Goal: Task Accomplishment & Management: Manage account settings

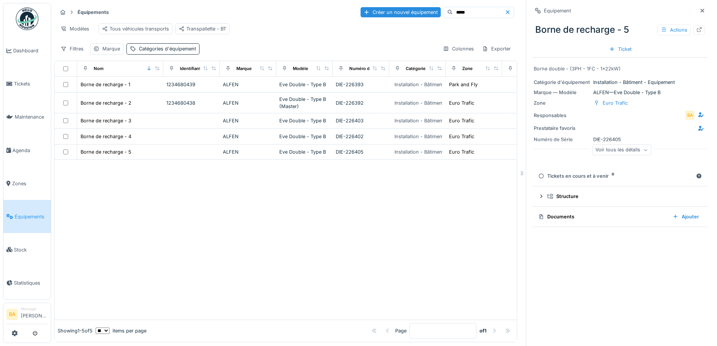
scroll to position [6, 0]
click at [27, 117] on span "Maintenance" at bounding box center [31, 116] width 33 height 7
click at [21, 213] on span "Équipements" at bounding box center [31, 216] width 33 height 7
click at [457, 7] on div "*****" at bounding box center [479, 12] width 70 height 11
click at [453, 7] on input "*****" at bounding box center [479, 12] width 52 height 11
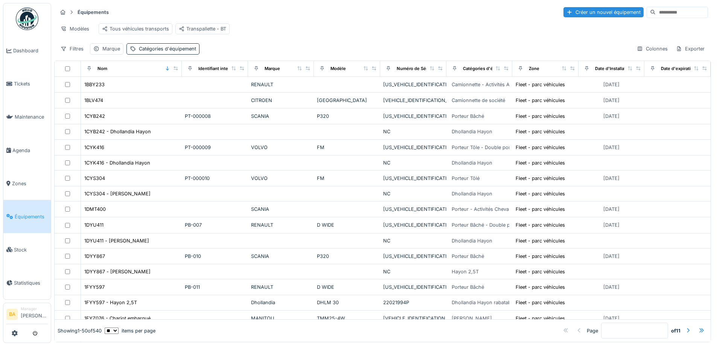
click at [656, 13] on input at bounding box center [682, 12] width 52 height 11
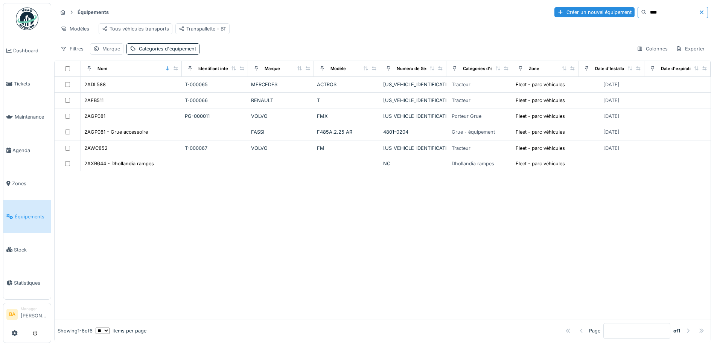
type input "****"
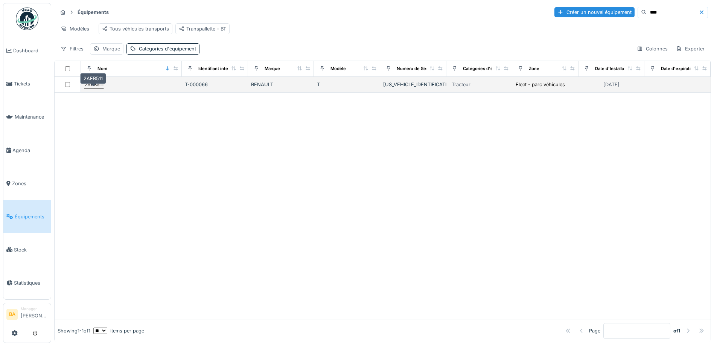
click at [92, 88] on div "2AFB511" at bounding box center [93, 84] width 19 height 7
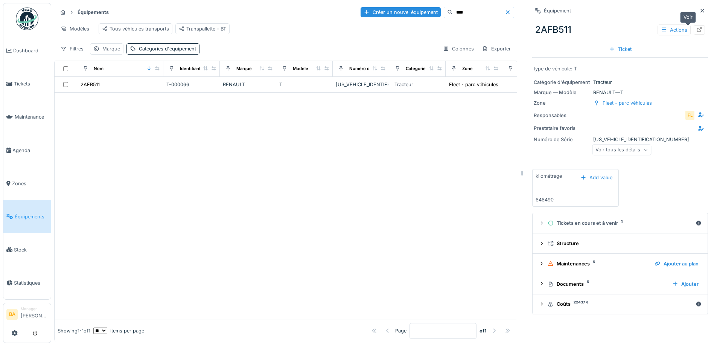
click at [694, 25] on div at bounding box center [699, 29] width 11 height 9
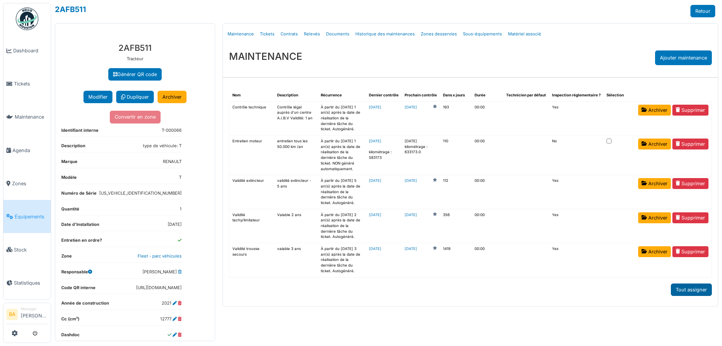
click at [682, 294] on div "Tout assigner" at bounding box center [691, 289] width 41 height 12
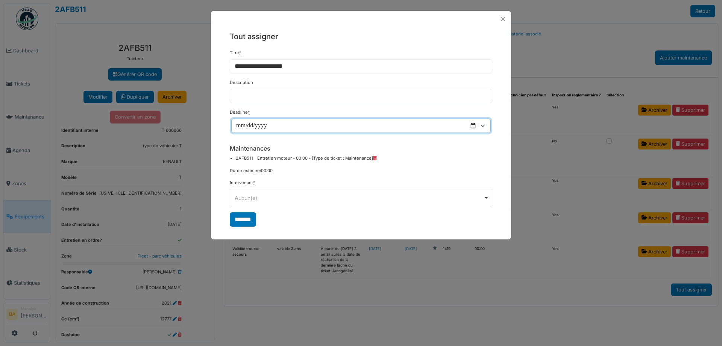
click at [485, 125] on input "Deadline *" at bounding box center [361, 126] width 260 height 14
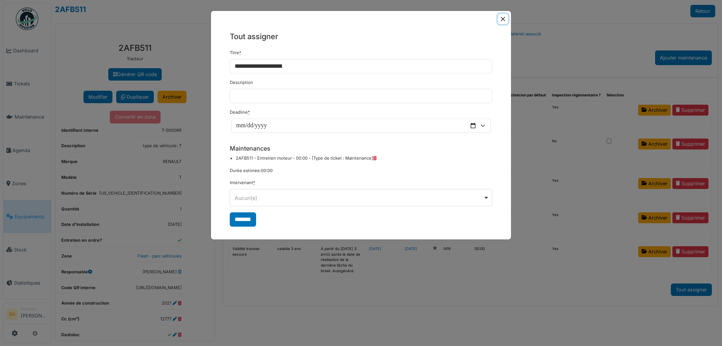
click at [503, 20] on button "Close" at bounding box center [503, 19] width 10 height 10
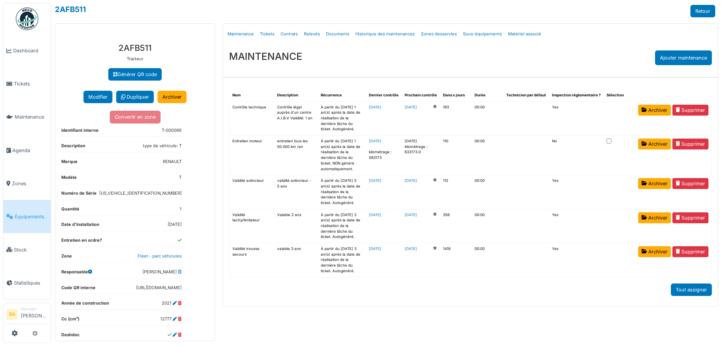
click at [614, 141] on td at bounding box center [620, 155] width 32 height 40
click at [717, 9] on div "2AFB511 Retour Générer QR code Ajouter un champ personnalisé au type d'équipeme…" at bounding box center [386, 173] width 671 height 346
click at [713, 9] on link "Retour" at bounding box center [703, 11] width 25 height 12
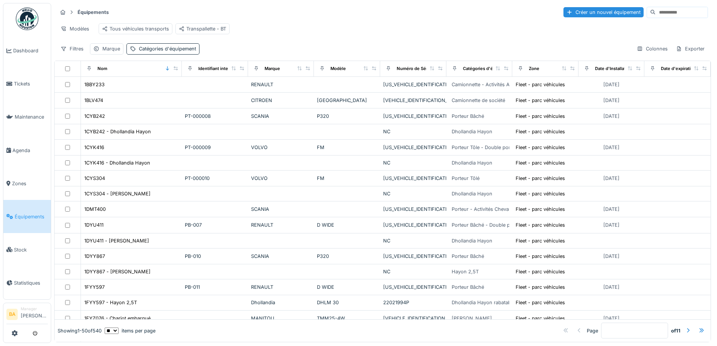
click at [656, 15] on input at bounding box center [682, 12] width 52 height 11
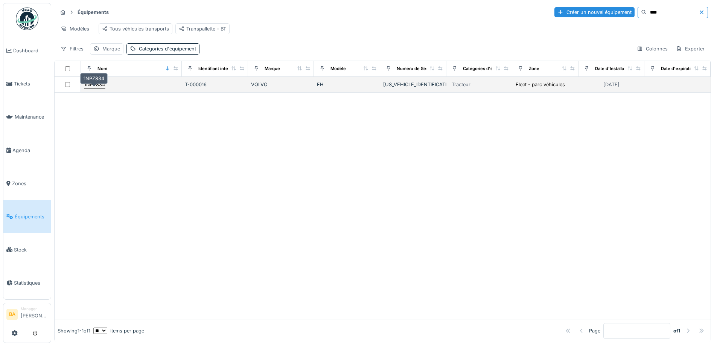
click at [93, 88] on div "1NPZ834" at bounding box center [94, 84] width 21 height 7
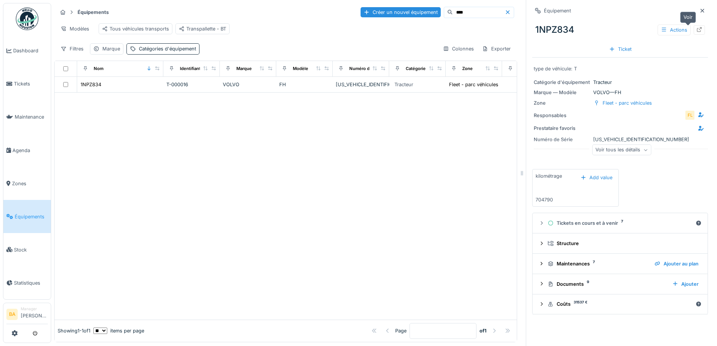
click at [696, 29] on icon at bounding box center [699, 29] width 6 height 5
click at [538, 264] on icon at bounding box center [541, 263] width 6 height 5
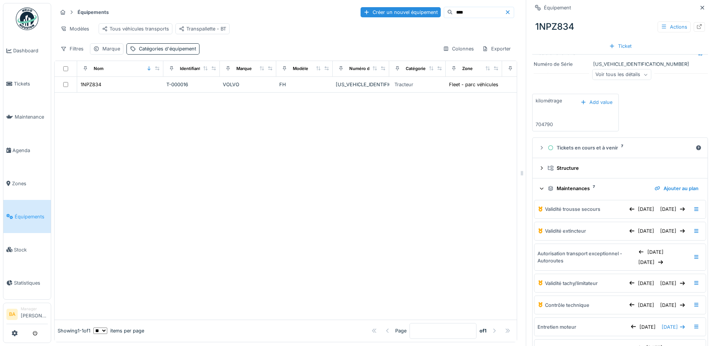
scroll to position [151, 0]
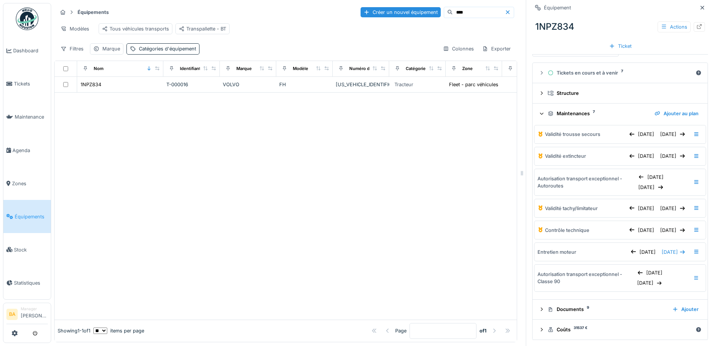
click at [453, 8] on input "****" at bounding box center [479, 12] width 52 height 11
click at [453, 11] on input "****" at bounding box center [479, 12] width 52 height 11
type input "****"
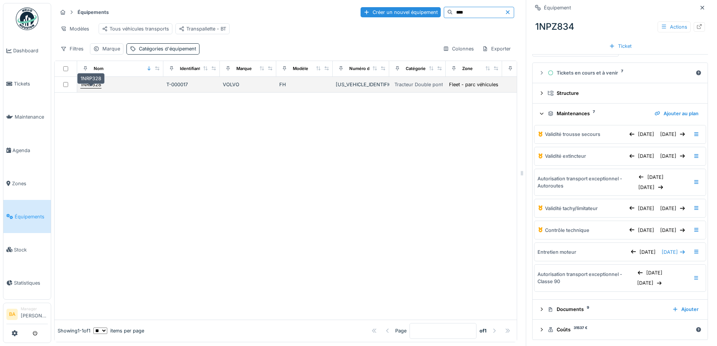
click at [88, 88] on div "1NRP328" at bounding box center [91, 84] width 21 height 7
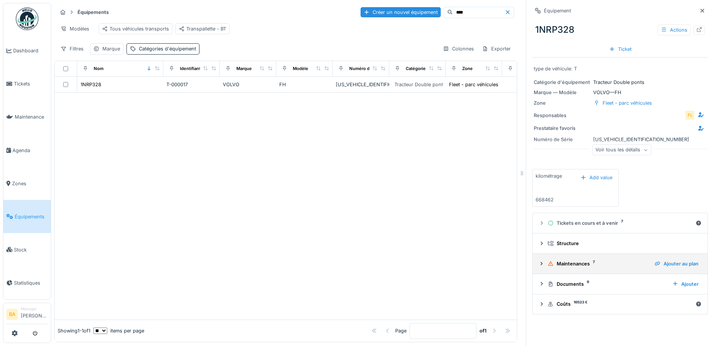
click at [538, 266] on icon at bounding box center [541, 263] width 6 height 5
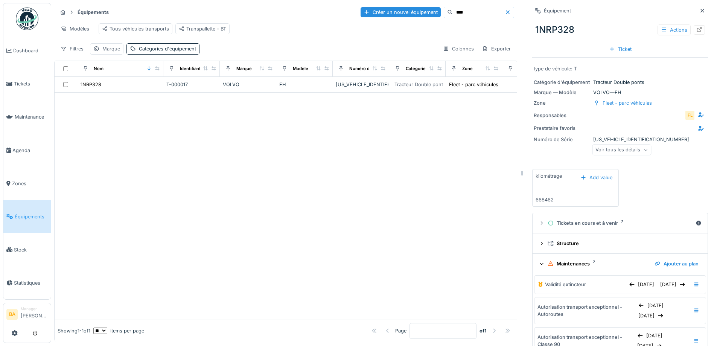
scroll to position [75, 0]
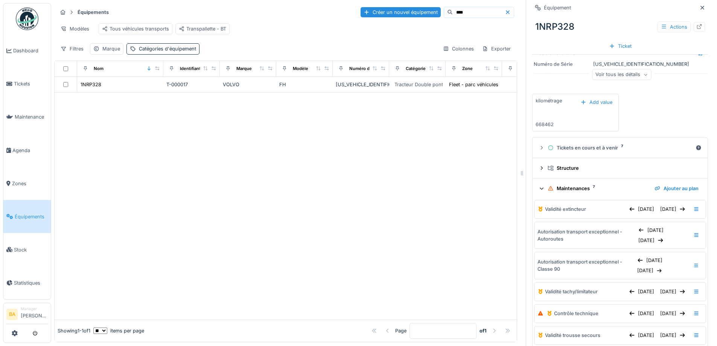
click at [421, 149] on div at bounding box center [286, 206] width 462 height 227
click at [694, 24] on div at bounding box center [699, 26] width 11 height 9
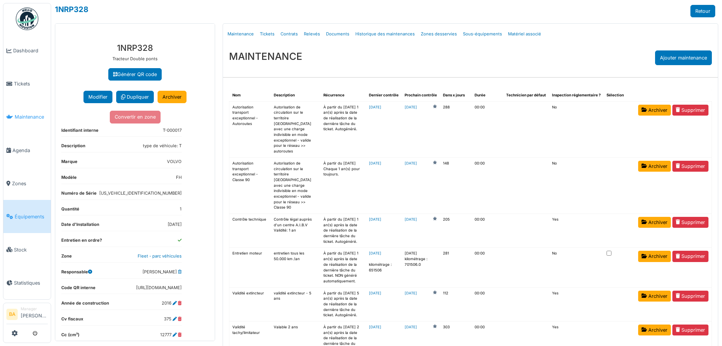
click at [20, 113] on span "Maintenance" at bounding box center [31, 116] width 33 height 7
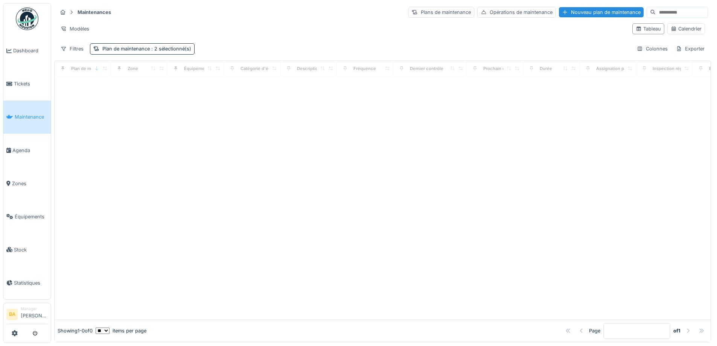
click at [662, 15] on input at bounding box center [682, 12] width 52 height 11
type input "****"
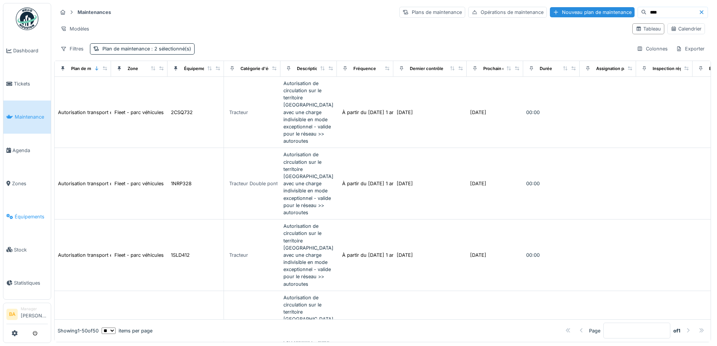
click at [41, 213] on span "Équipements" at bounding box center [31, 216] width 33 height 7
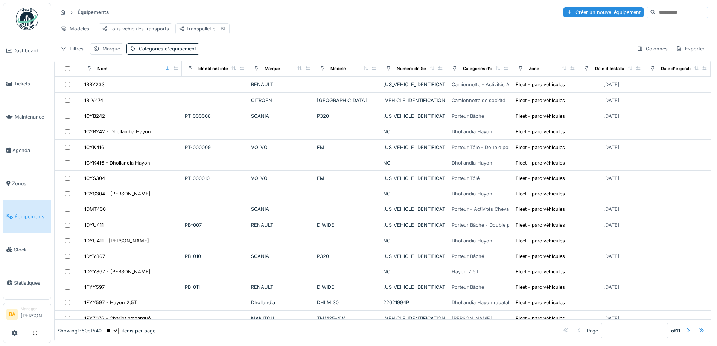
click at [656, 9] on input at bounding box center [682, 12] width 52 height 11
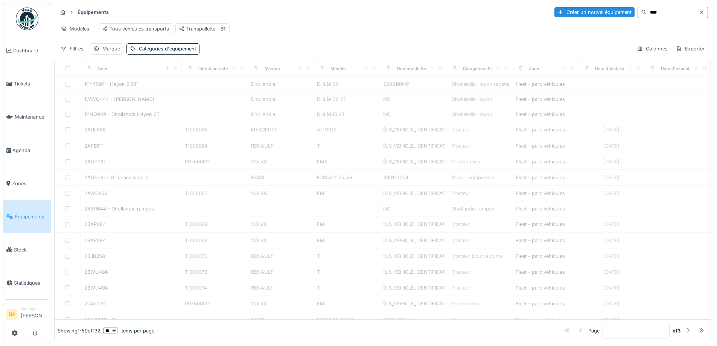
type input "****"
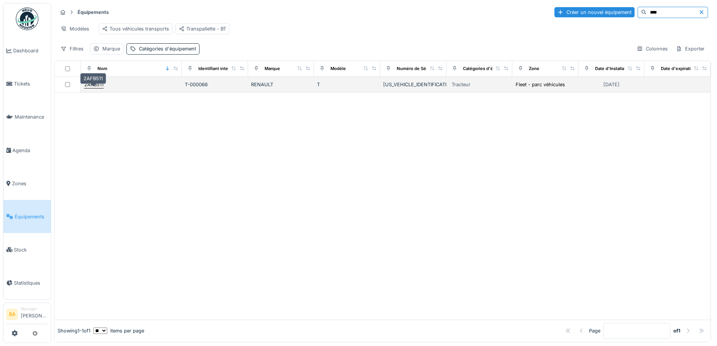
click at [92, 87] on div "2AFB511" at bounding box center [93, 84] width 19 height 7
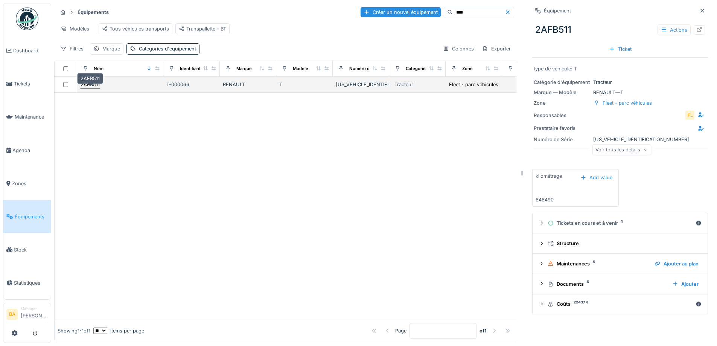
click at [95, 88] on div "2AFB511" at bounding box center [90, 84] width 19 height 7
click at [86, 88] on div "2AFB511" at bounding box center [90, 84] width 19 height 7
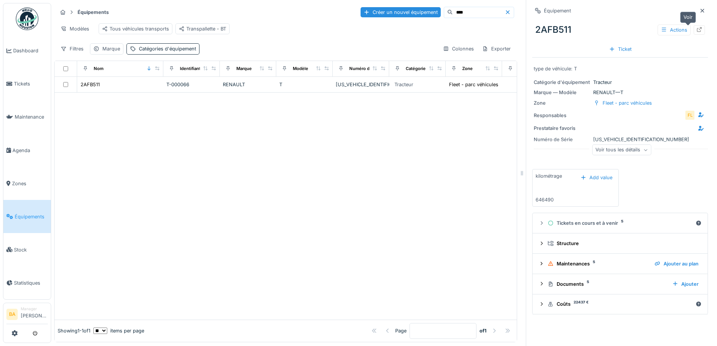
click at [696, 31] on icon at bounding box center [699, 29] width 6 height 5
click at [538, 265] on icon at bounding box center [541, 263] width 6 height 5
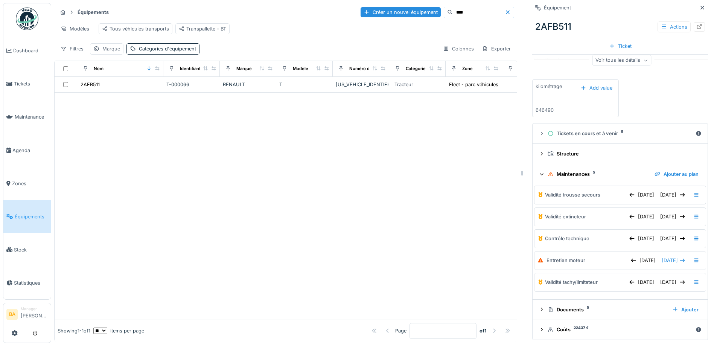
click at [401, 152] on div at bounding box center [286, 206] width 462 height 227
click at [696, 26] on icon at bounding box center [699, 26] width 6 height 5
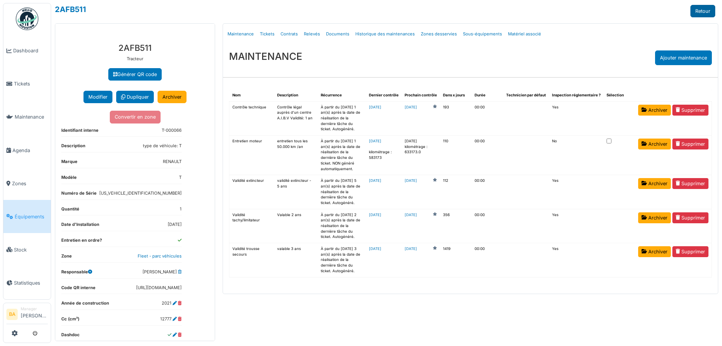
click at [701, 14] on link "Retour" at bounding box center [703, 11] width 25 height 12
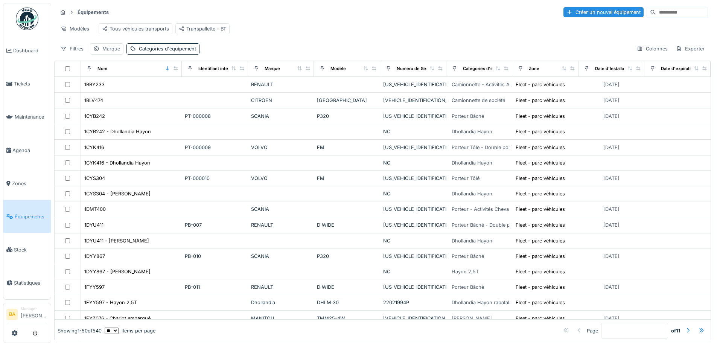
click at [656, 15] on input at bounding box center [682, 12] width 52 height 11
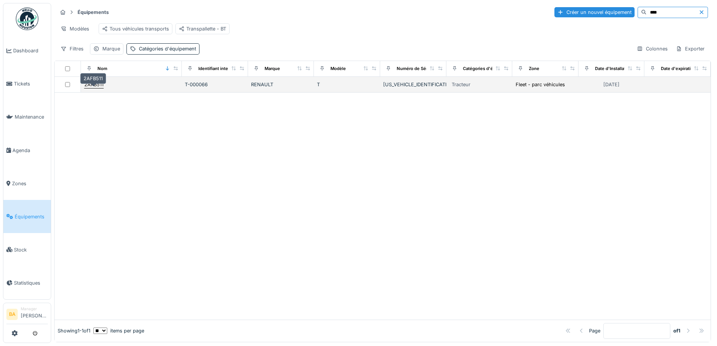
type input "****"
click at [97, 88] on div "2AFB511" at bounding box center [93, 84] width 19 height 7
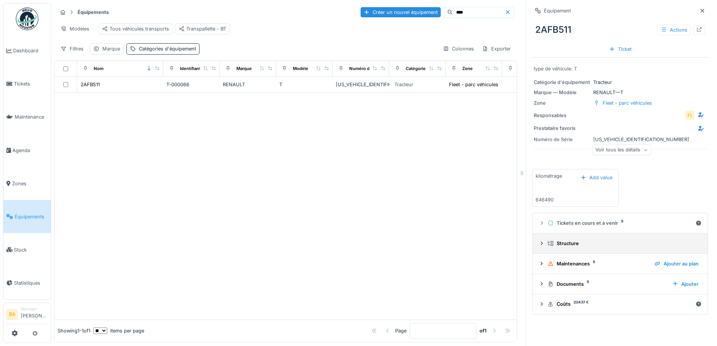
scroll to position [6, 0]
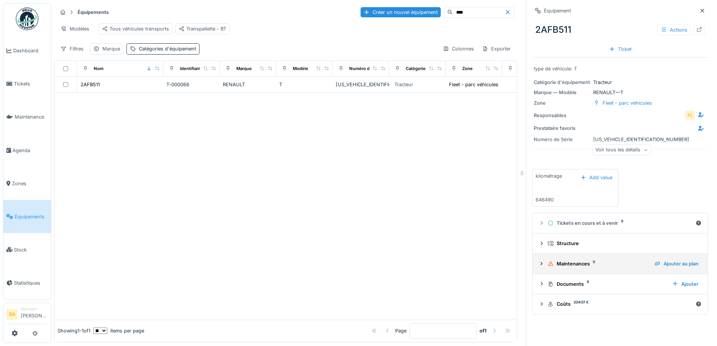
click at [538, 261] on icon at bounding box center [541, 263] width 6 height 5
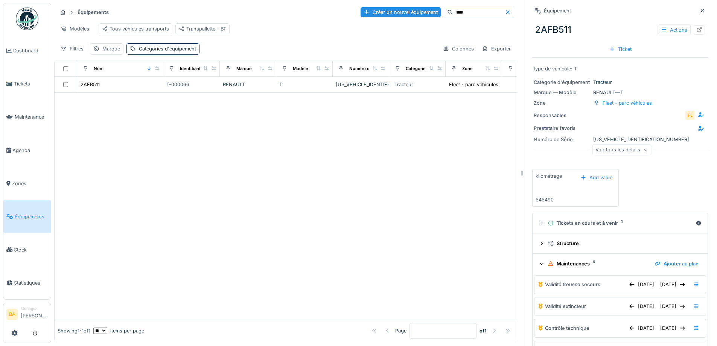
scroll to position [108, 0]
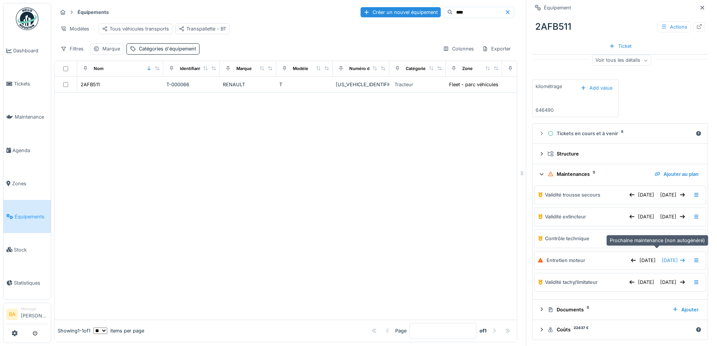
click at [662, 257] on span "25/08/2025" at bounding box center [670, 260] width 16 height 7
click at [663, 257] on span "25/08/2025" at bounding box center [670, 260] width 16 height 7
click at [679, 258] on icon at bounding box center [682, 260] width 6 height 5
click at [662, 257] on span "25/08/2025" at bounding box center [670, 260] width 16 height 7
click at [693, 258] on icon at bounding box center [696, 260] width 6 height 5
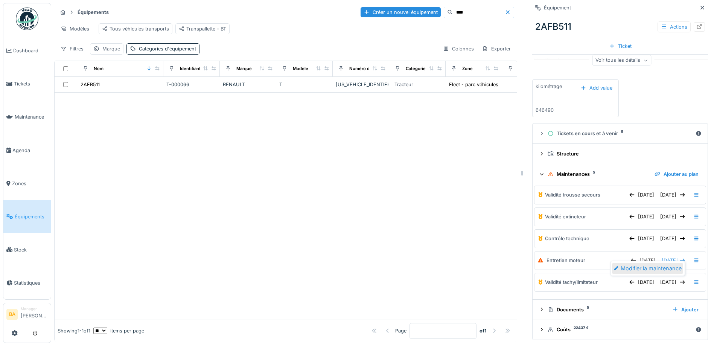
click at [647, 263] on div "Modifier la maintenance" at bounding box center [647, 268] width 71 height 11
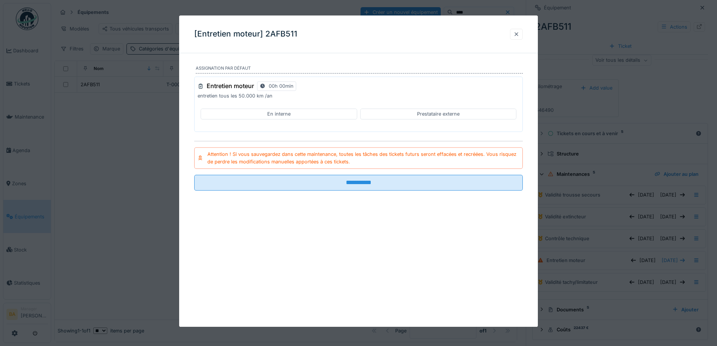
click at [519, 31] on div at bounding box center [516, 33] width 6 height 7
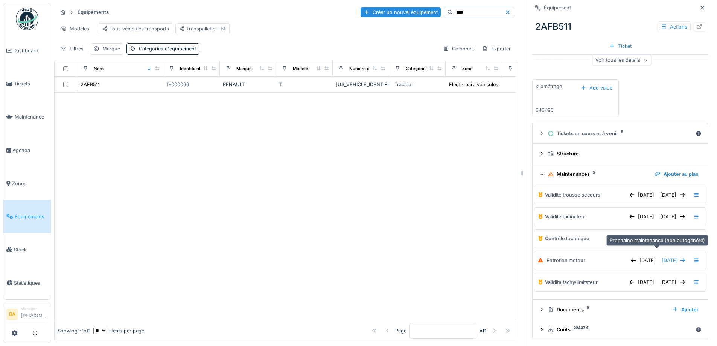
click at [662, 257] on span "25/08/2025" at bounding box center [670, 260] width 16 height 7
click at [20, 147] on span "Agenda" at bounding box center [29, 150] width 35 height 7
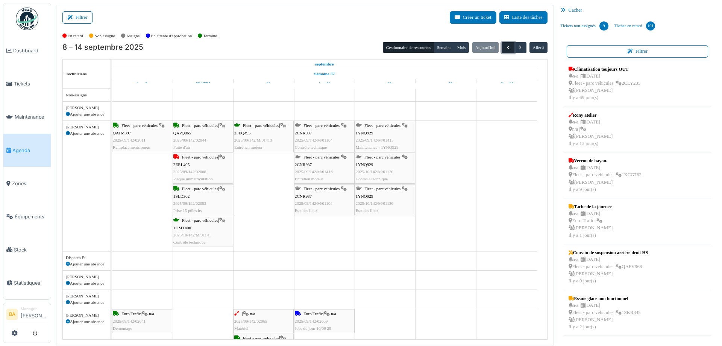
click at [505, 47] on span "button" at bounding box center [508, 47] width 6 height 6
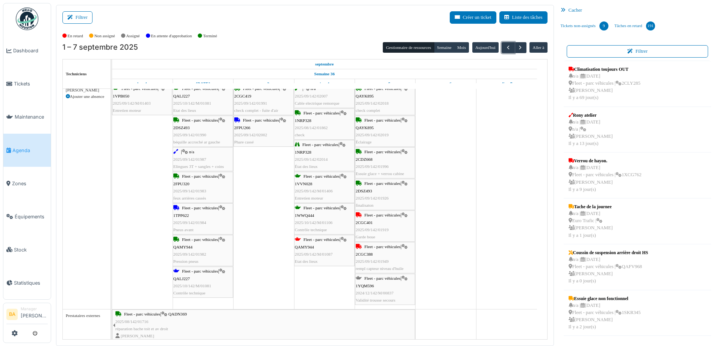
scroll to position [564, 0]
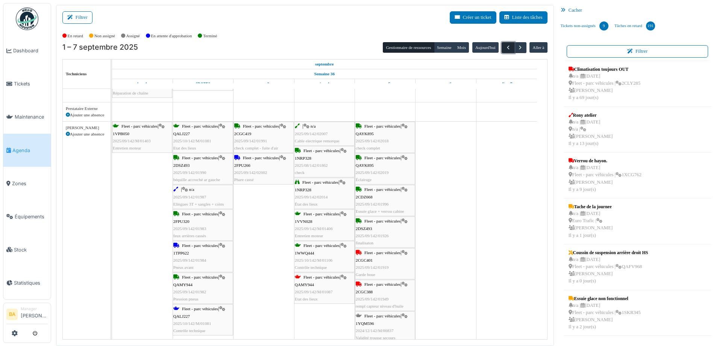
click at [502, 44] on button "button" at bounding box center [508, 47] width 12 height 11
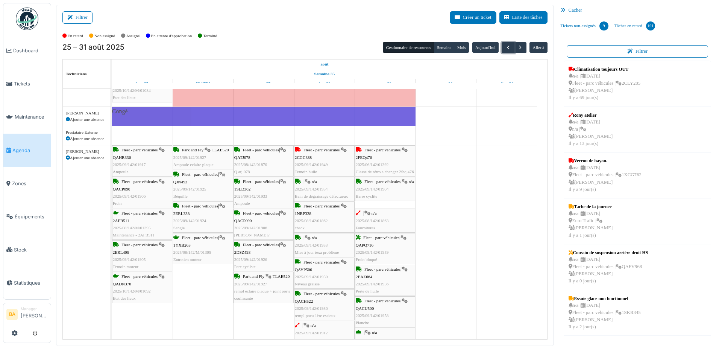
click at [125, 212] on span "Fleet - parc véhicules" at bounding box center [140, 213] width 36 height 5
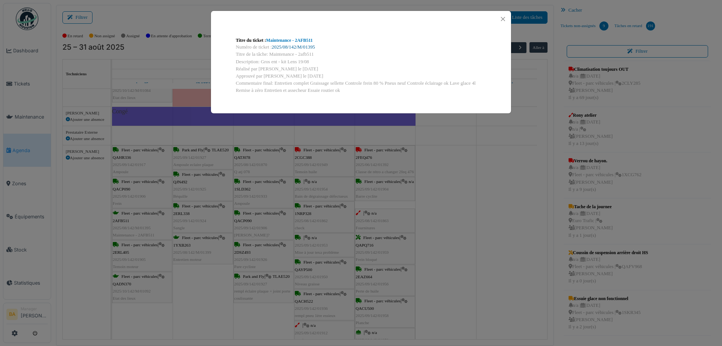
click at [297, 48] on link "2025/08/142/M/01395" at bounding box center [293, 46] width 43 height 5
click at [502, 19] on button "Close" at bounding box center [503, 19] width 10 height 10
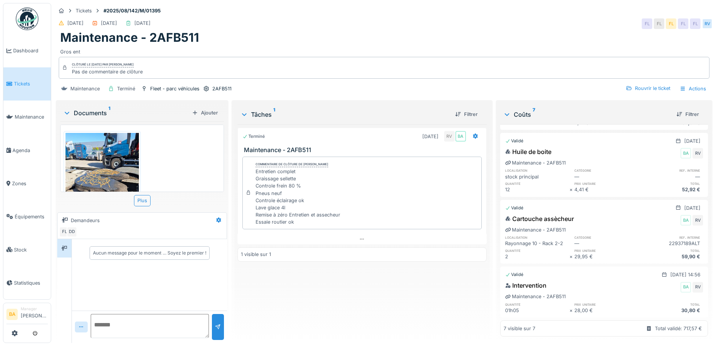
scroll to position [6, 0]
click at [441, 290] on div "Terminé [DATE] RV BA Maintenance - 2AFB511 Commentaire de clôture de [PERSON_NA…" at bounding box center [361, 230] width 249 height 213
